Goal: Information Seeking & Learning: Learn about a topic

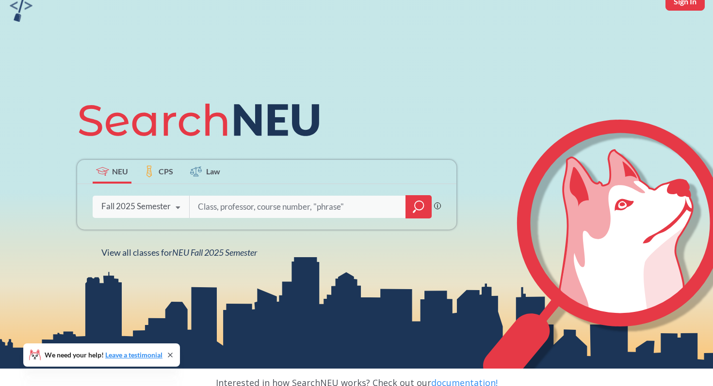
scroll to position [50, 0]
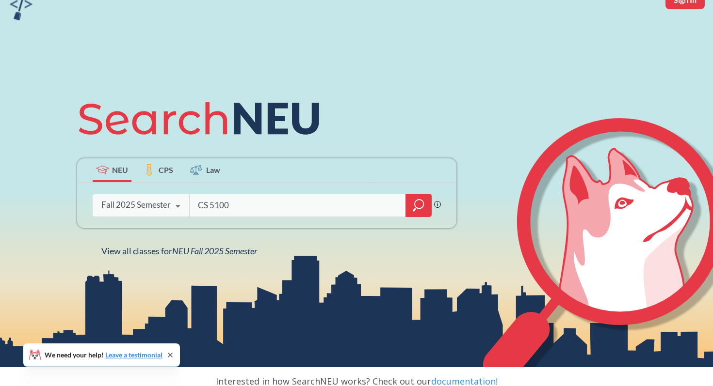
type input "CS 5100"
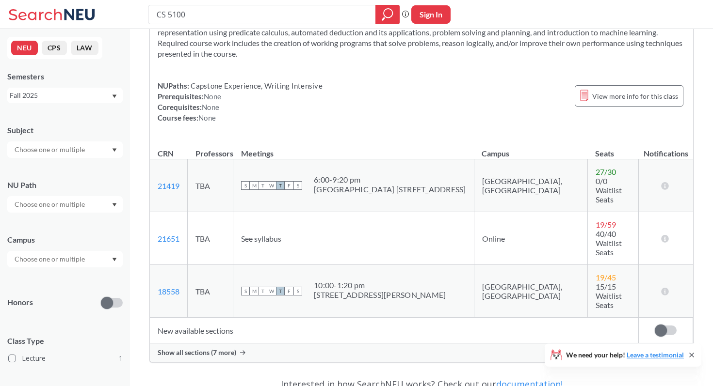
scroll to position [64, 0]
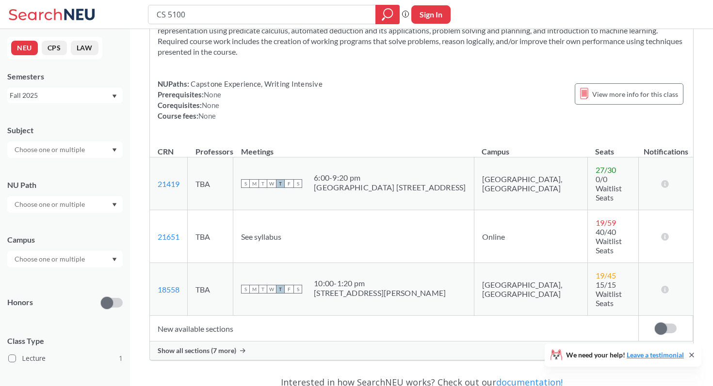
click at [219, 347] on span "Show all sections (7 more)" at bounding box center [197, 351] width 79 height 9
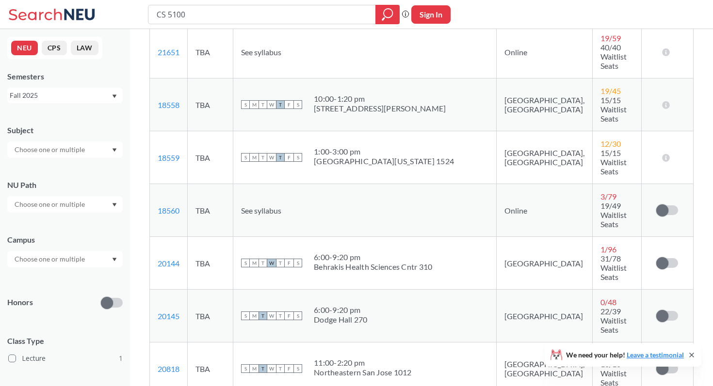
scroll to position [250, 0]
drag, startPoint x: 195, startPoint y: 18, endPoint x: 177, endPoint y: 17, distance: 17.5
click at [177, 17] on input "CS 5100" at bounding box center [262, 14] width 213 height 16
type input "CS 5130"
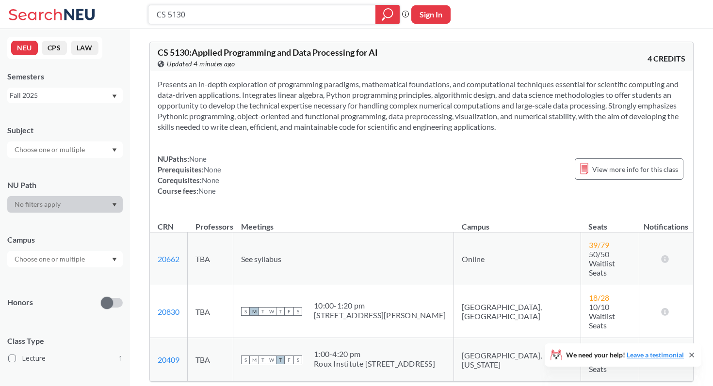
drag, startPoint x: 177, startPoint y: 15, endPoint x: 150, endPoint y: 15, distance: 26.7
click at [150, 15] on div "CS 5130" at bounding box center [274, 14] width 252 height 19
type input "DADS 5200"
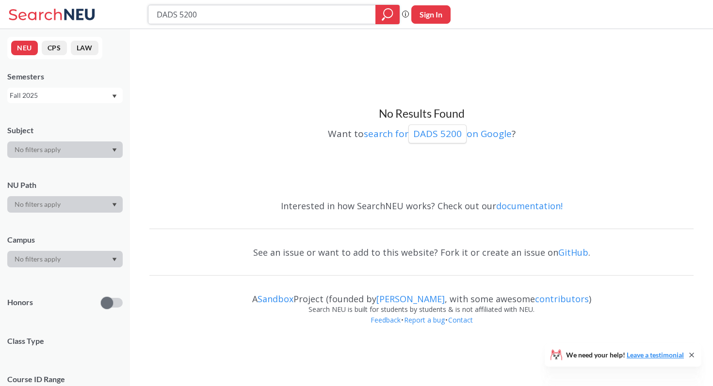
drag, startPoint x: 214, startPoint y: 15, endPoint x: 124, endPoint y: 15, distance: 90.2
click at [124, 15] on div "DADS 5200 Phrase search guarantees the exact search appears in the results. Ex.…" at bounding box center [356, 14] width 713 height 29
type input "S"
type input "DS 5020"
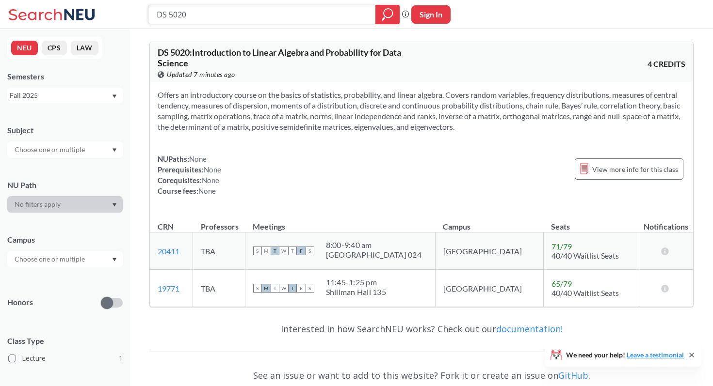
drag, startPoint x: 232, startPoint y: 17, endPoint x: 120, endPoint y: 17, distance: 112.0
click at [120, 17] on div "DS 5020 Phrase search guarantees the exact search appears in the results. Ex. I…" at bounding box center [356, 14] width 713 height 29
type input "CS 6140"
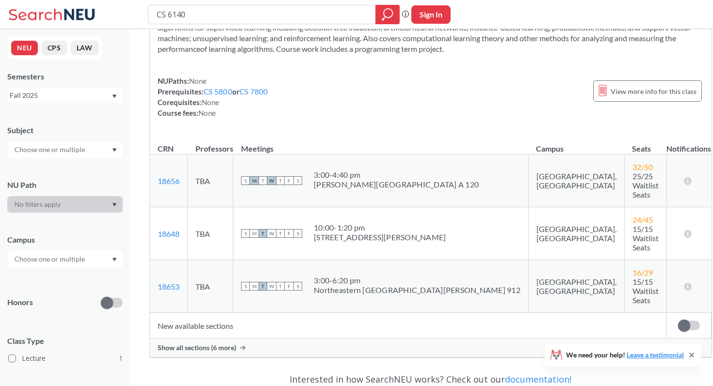
scroll to position [72, 0]
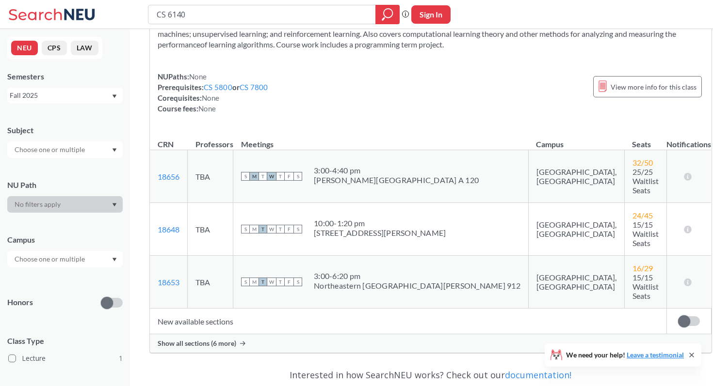
click at [211, 339] on span "Show all sections (6 more)" at bounding box center [197, 343] width 79 height 9
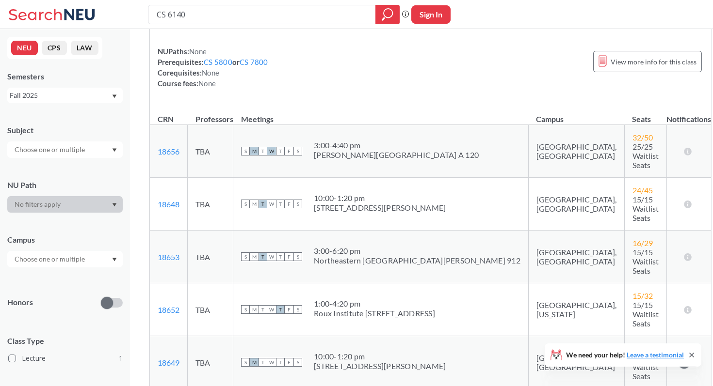
scroll to position [0, 0]
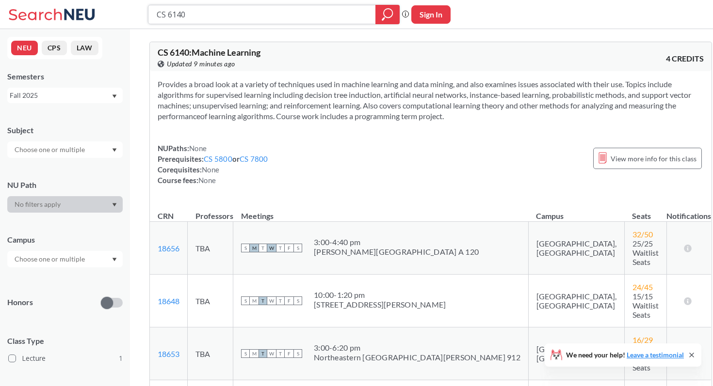
drag, startPoint x: 196, startPoint y: 14, endPoint x: 168, endPoint y: 14, distance: 28.6
click at [168, 14] on input "CS 6140" at bounding box center [262, 14] width 213 height 16
type input "CS 5170"
